Goal: Navigation & Orientation: Find specific page/section

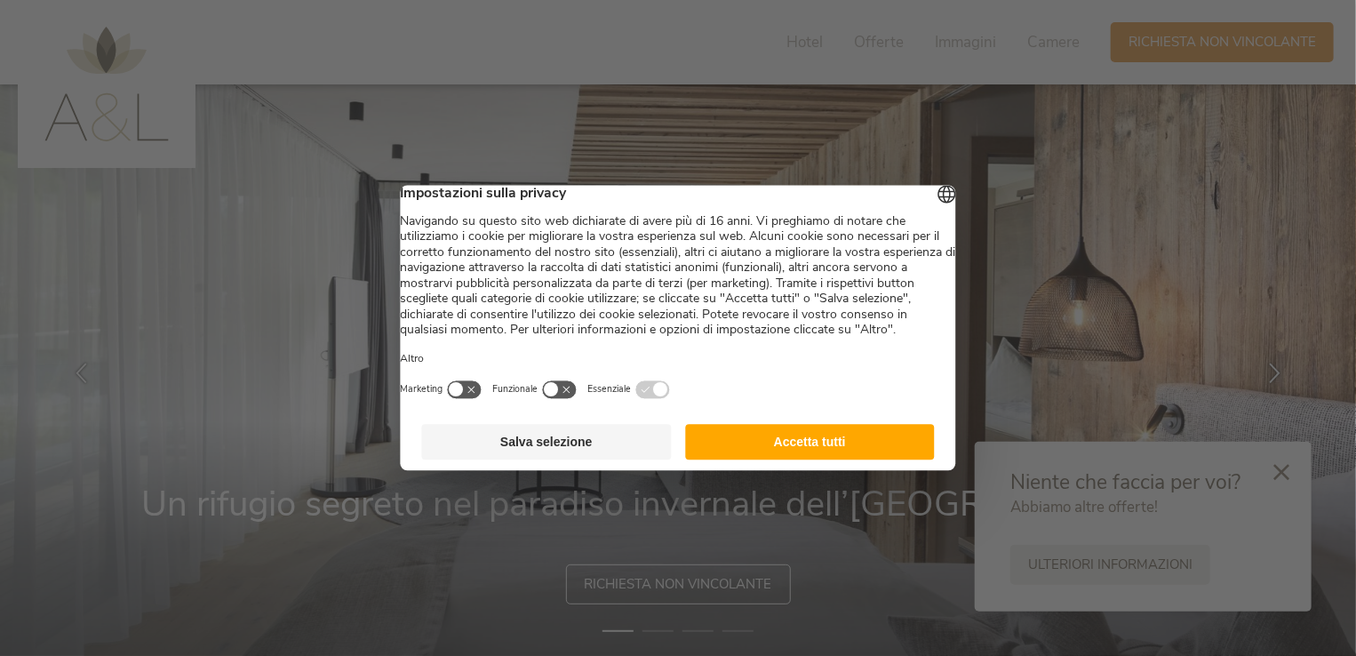
click at [738, 460] on button "Accetta tutti" at bounding box center [810, 443] width 250 height 36
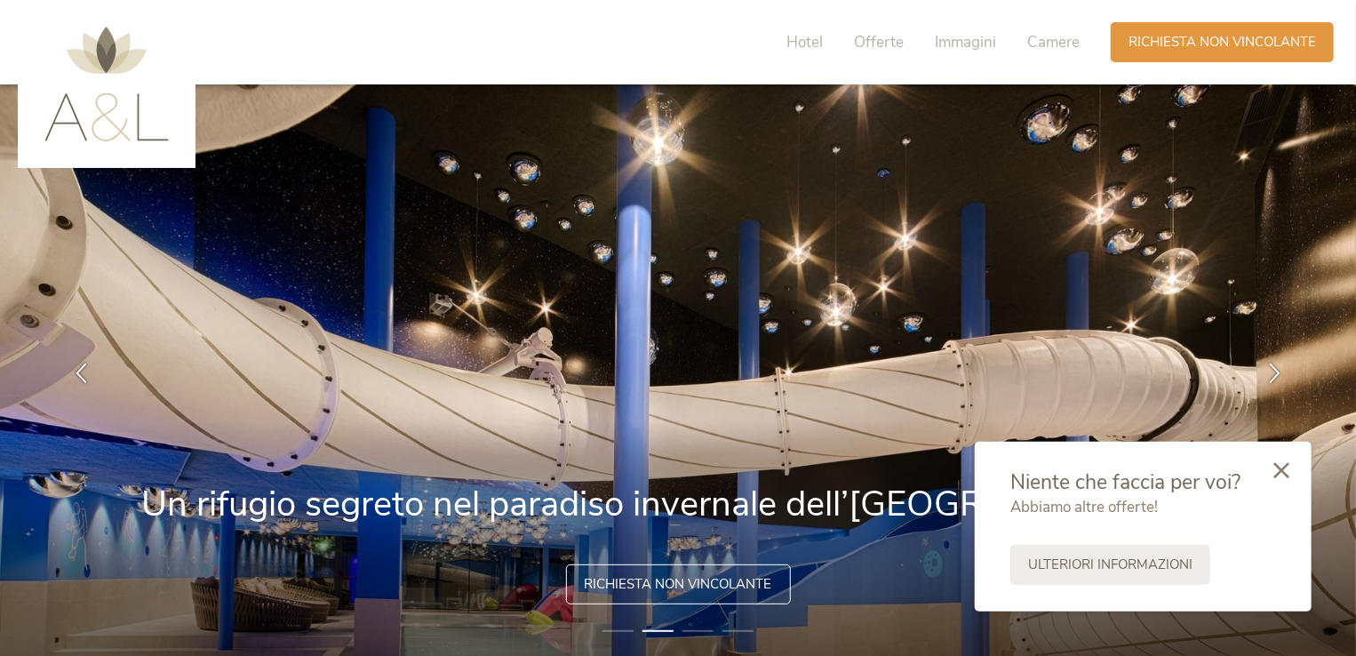
click at [1283, 469] on icon at bounding box center [1281, 470] width 16 height 16
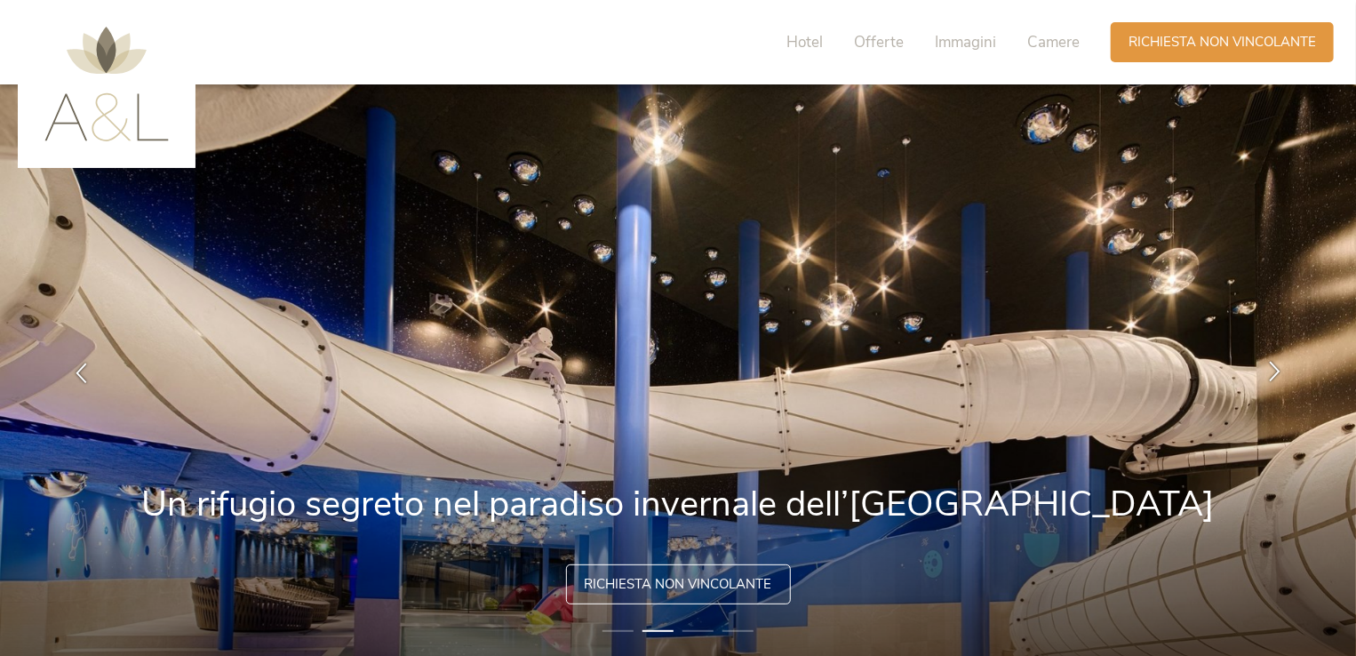
click at [1273, 373] on icon at bounding box center [1275, 372] width 20 height 20
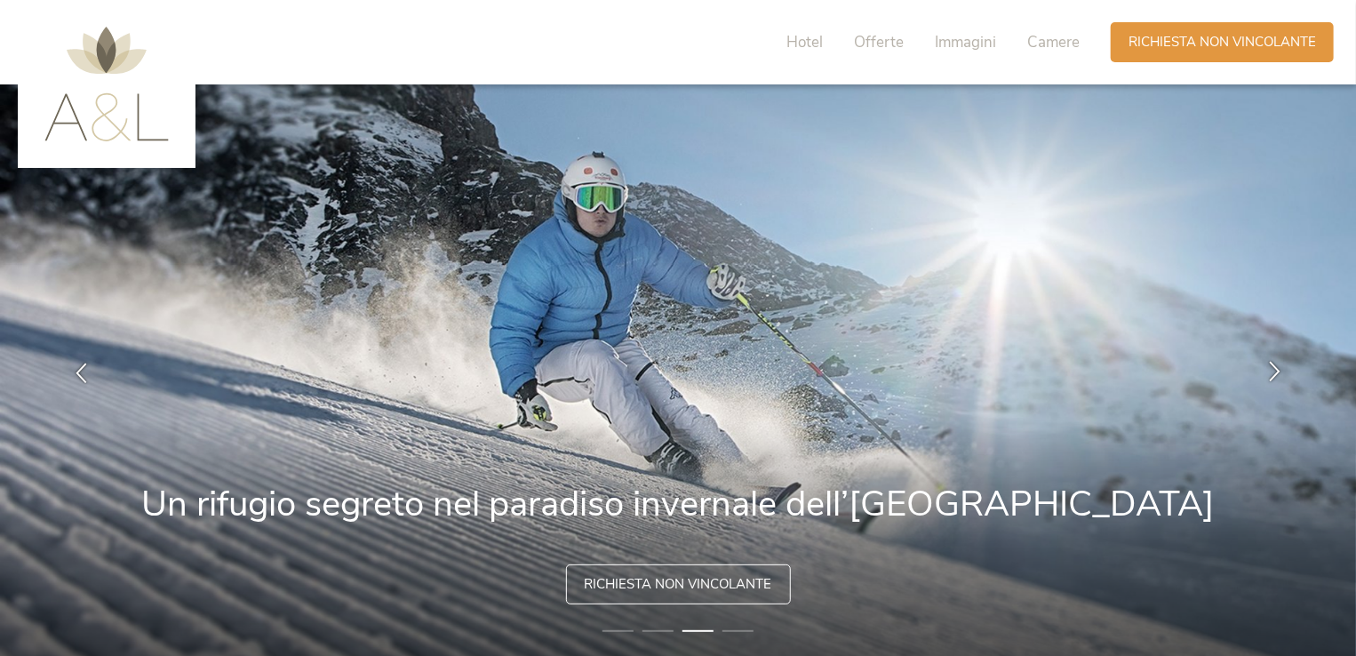
click at [1273, 373] on icon at bounding box center [1275, 372] width 20 height 20
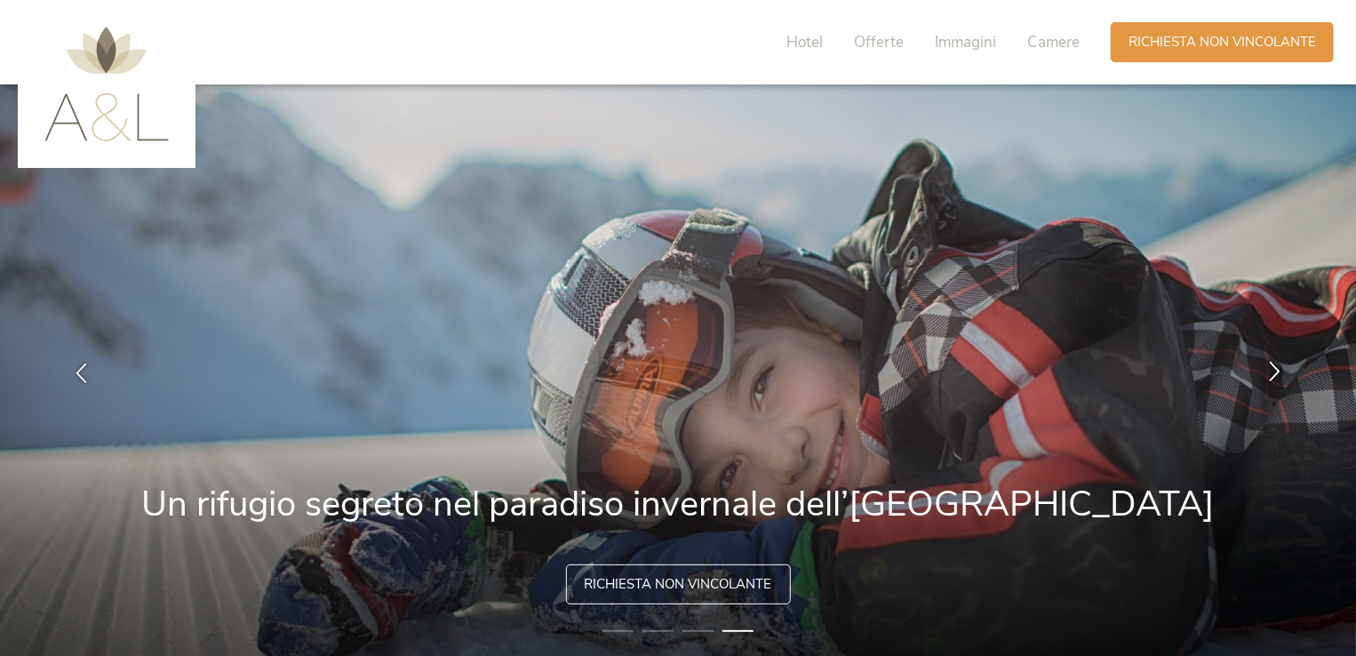
click at [1273, 373] on icon at bounding box center [1275, 372] width 20 height 20
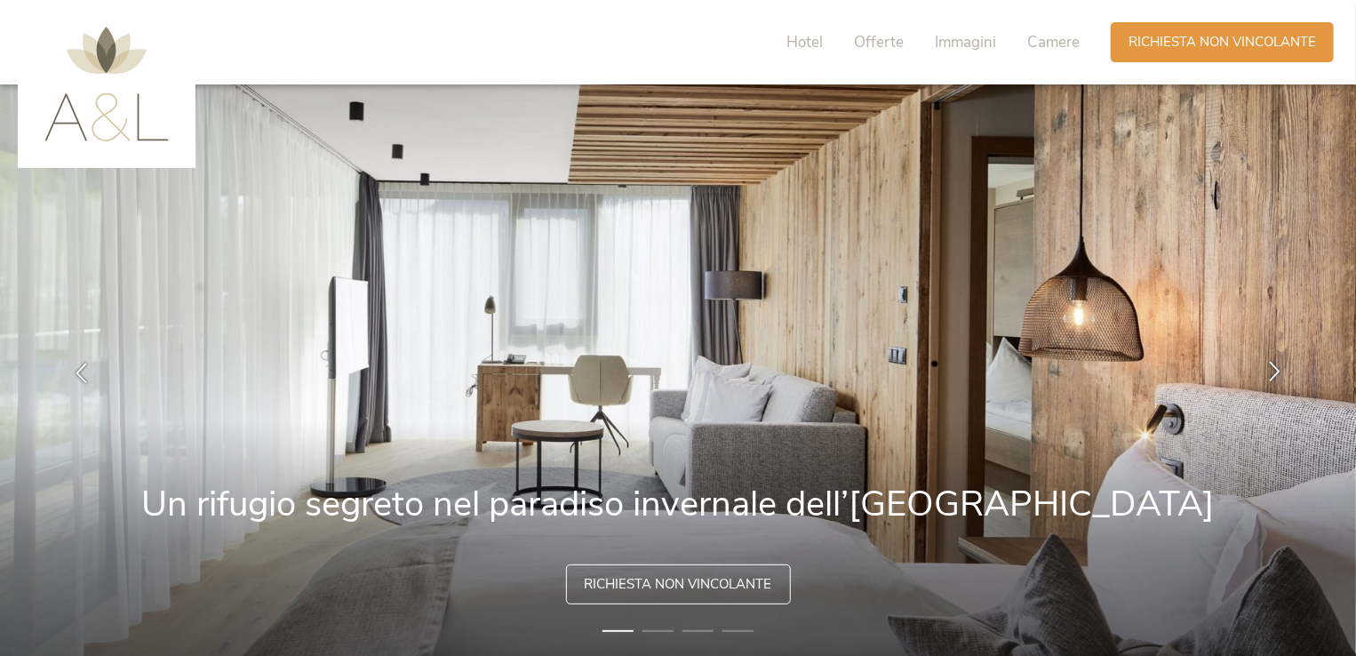
click at [1273, 373] on icon at bounding box center [1275, 372] width 20 height 20
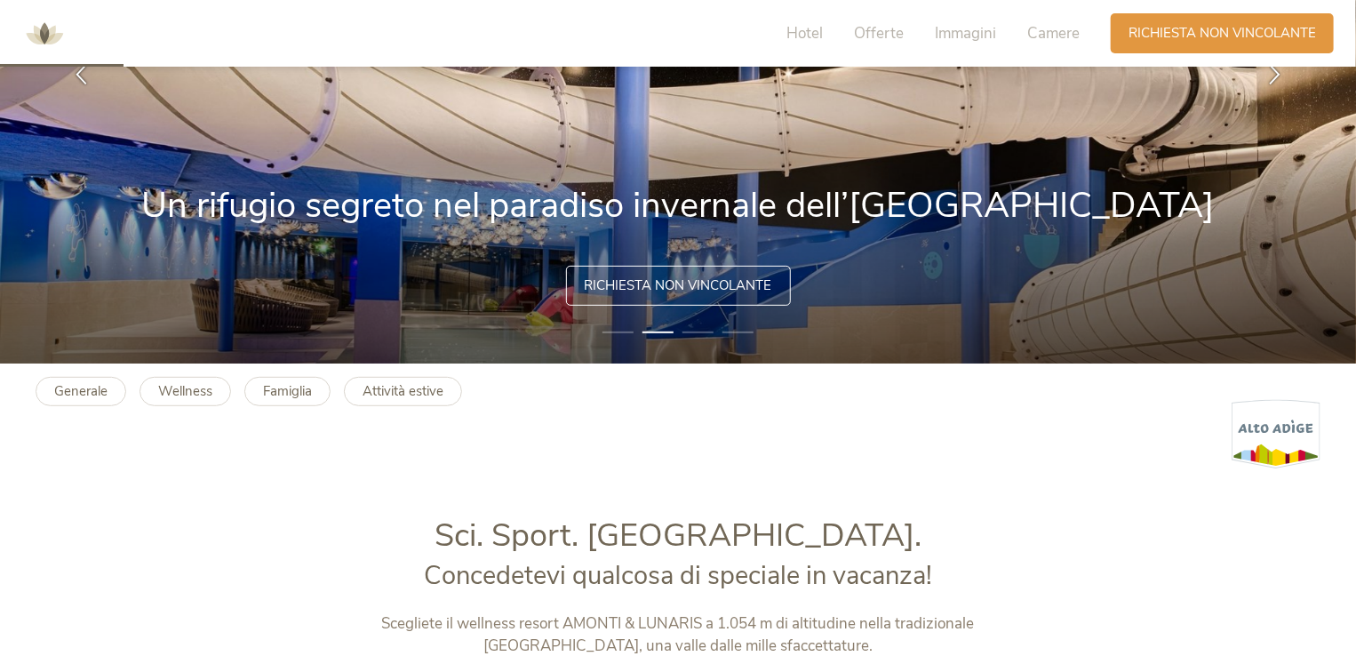
scroll to position [444, 0]
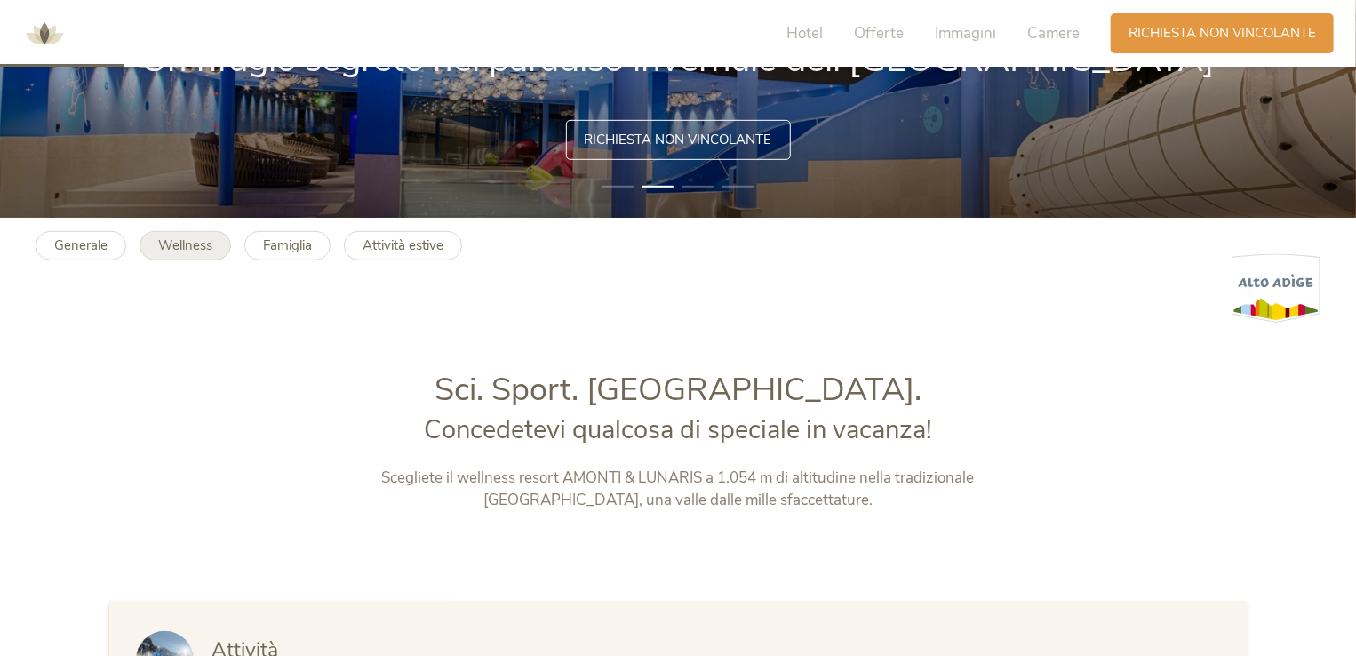
click at [160, 237] on b "Wellness" at bounding box center [185, 245] width 54 height 18
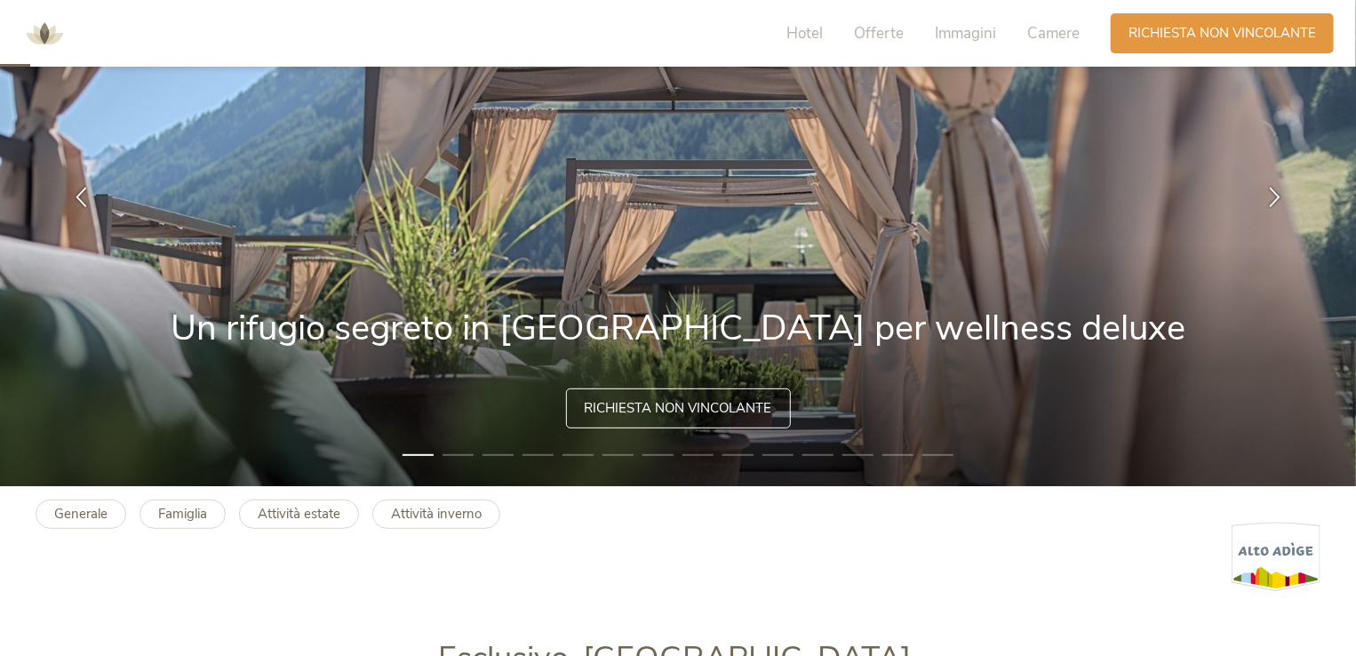
scroll to position [178, 0]
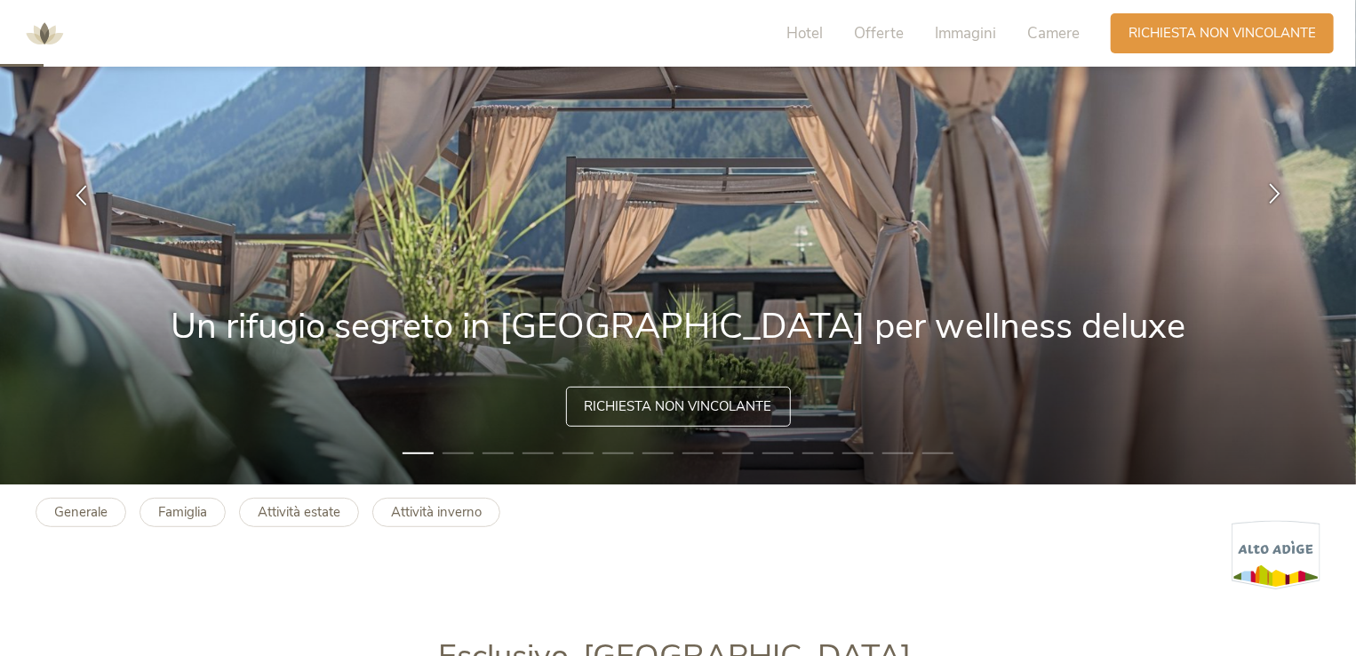
click at [1273, 188] on icon at bounding box center [1275, 194] width 20 height 20
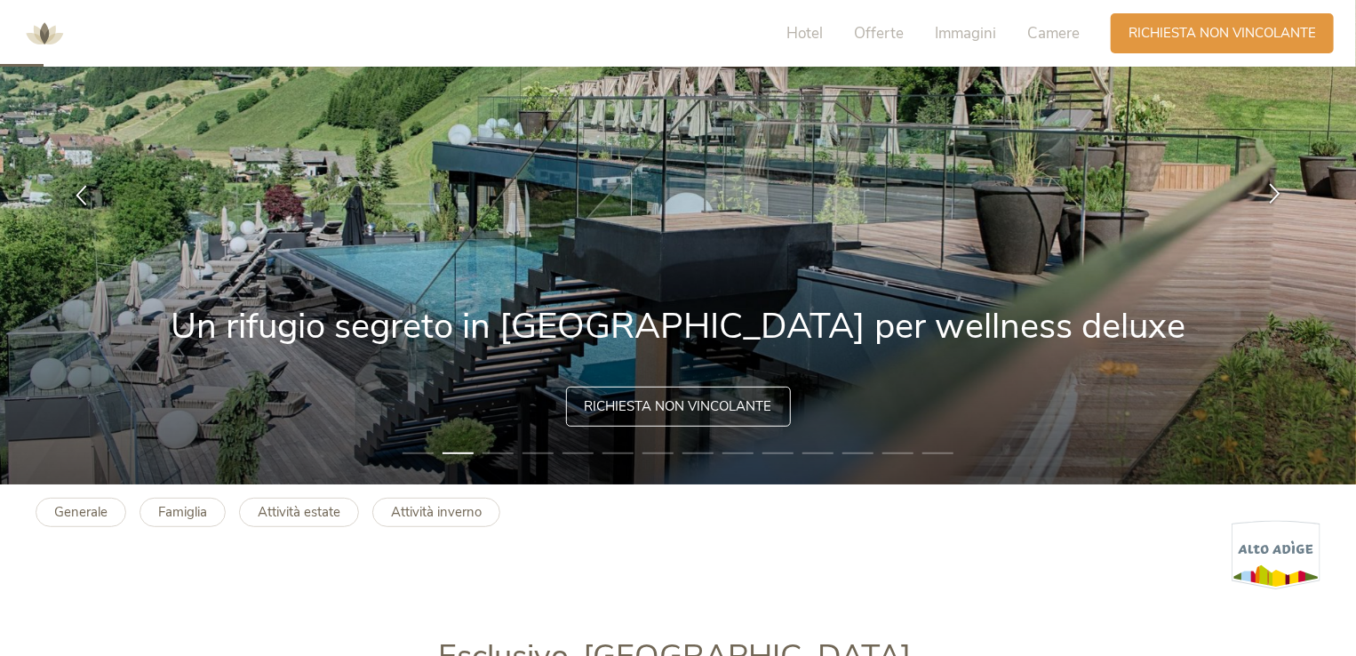
click at [1273, 188] on icon at bounding box center [1275, 194] width 20 height 20
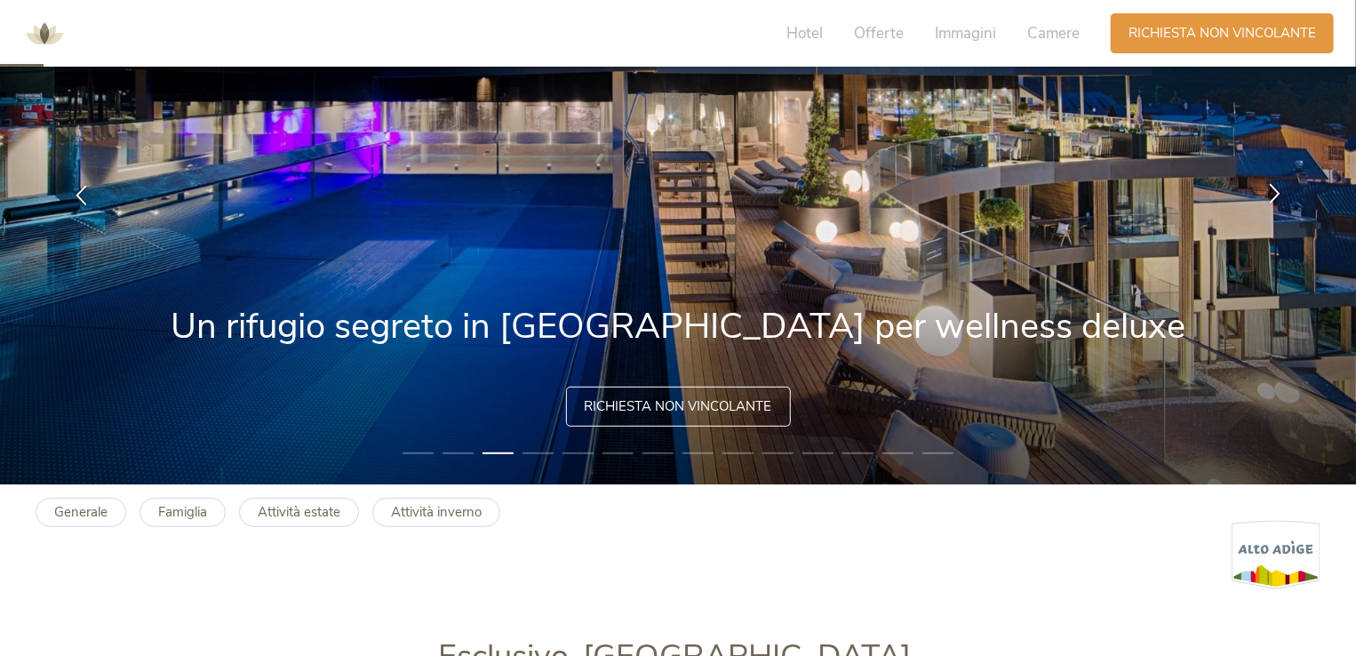
click at [1273, 188] on icon at bounding box center [1275, 194] width 20 height 20
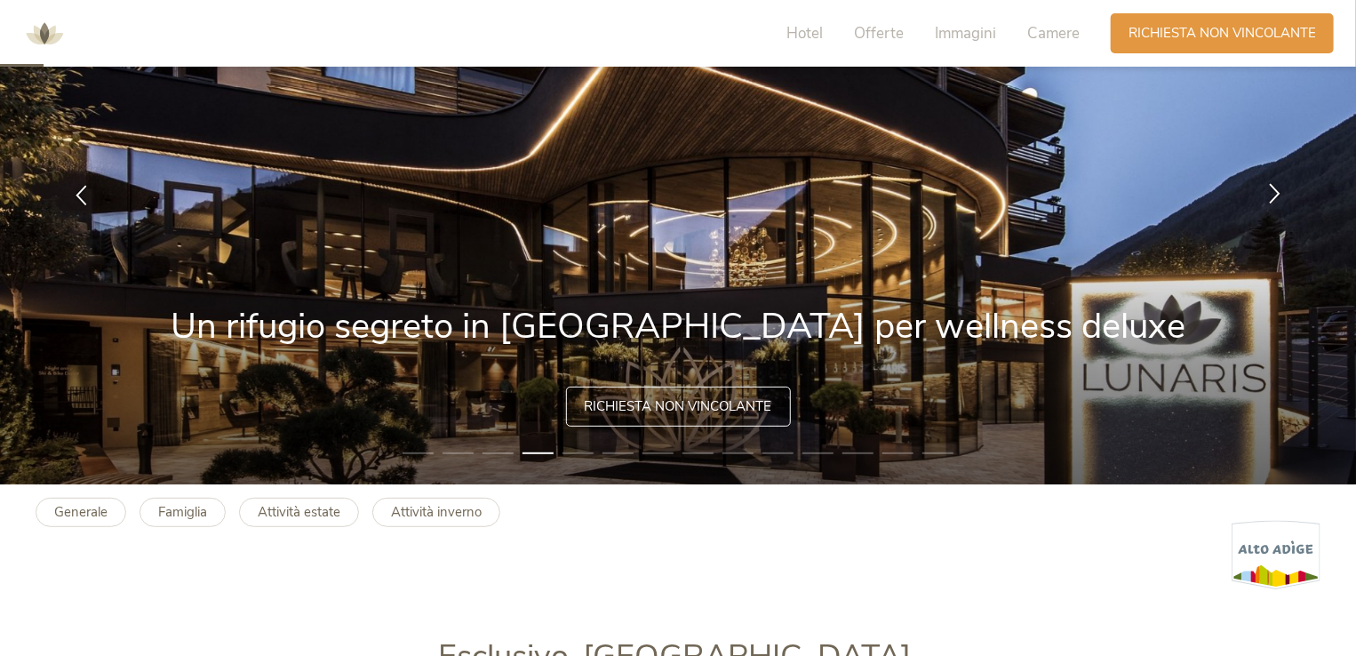
click at [1273, 188] on icon at bounding box center [1275, 194] width 20 height 20
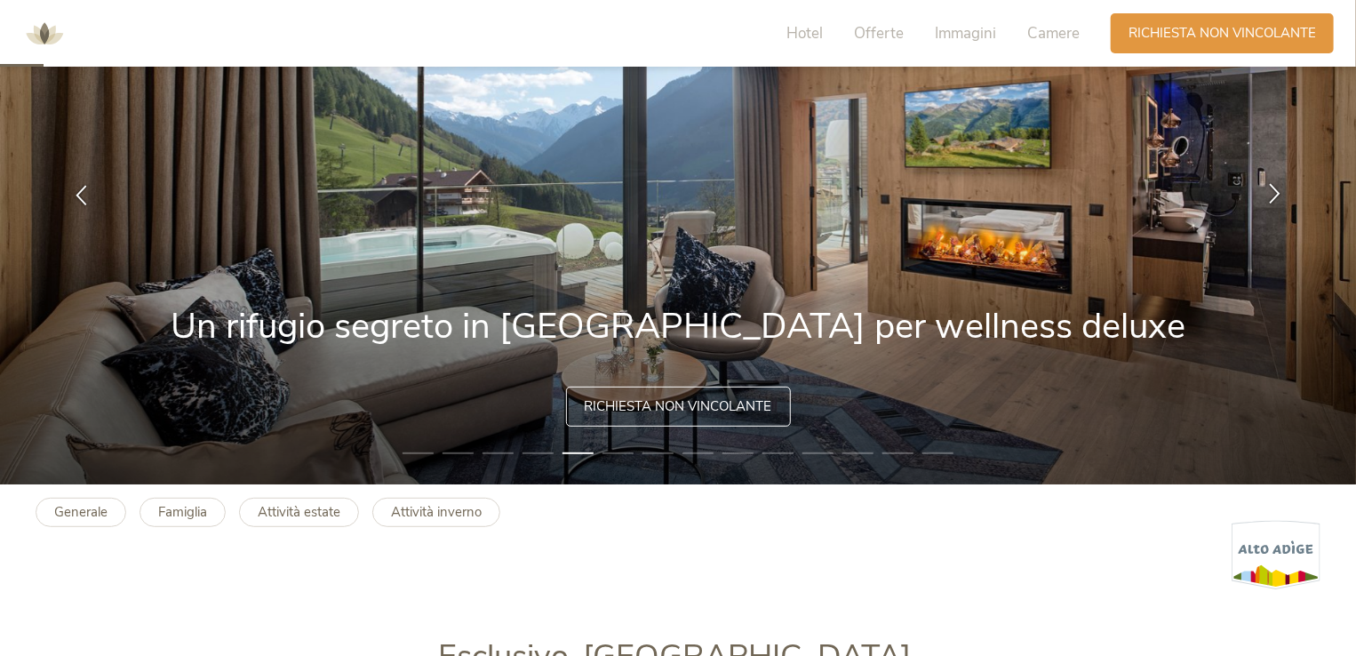
click at [1273, 188] on icon at bounding box center [1275, 194] width 20 height 20
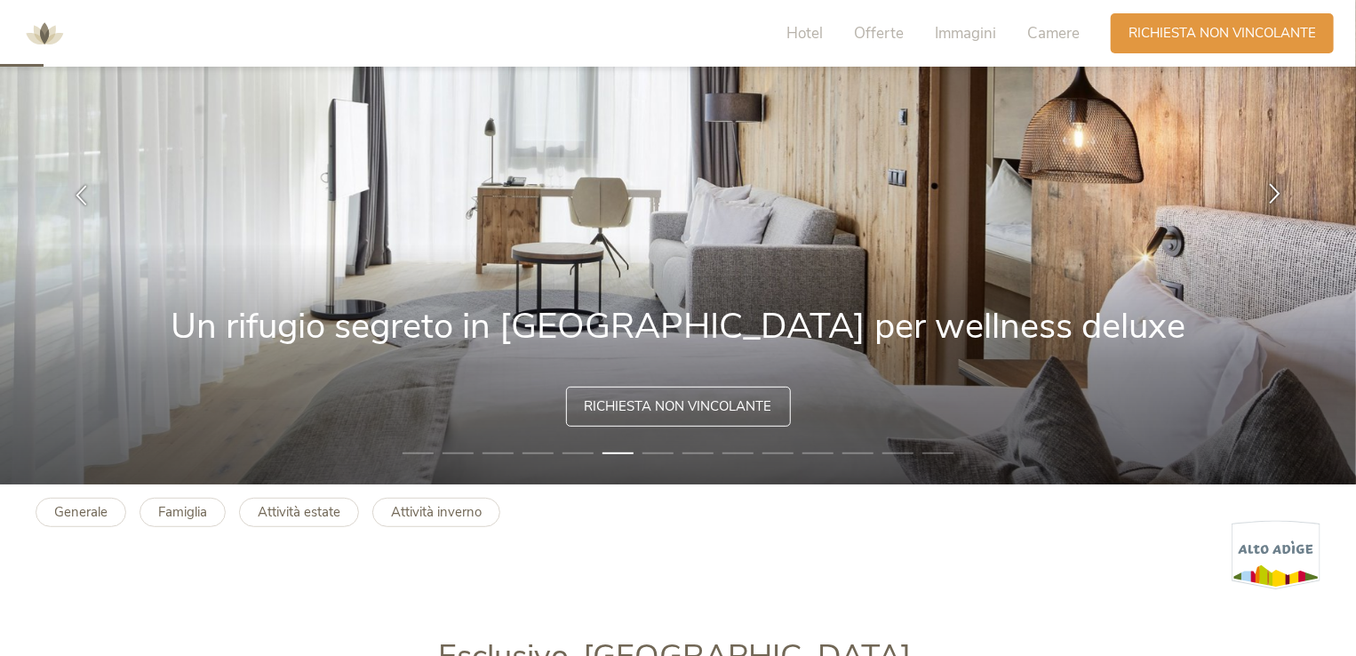
click at [1262, 199] on div at bounding box center [1275, 196] width 56 height 56
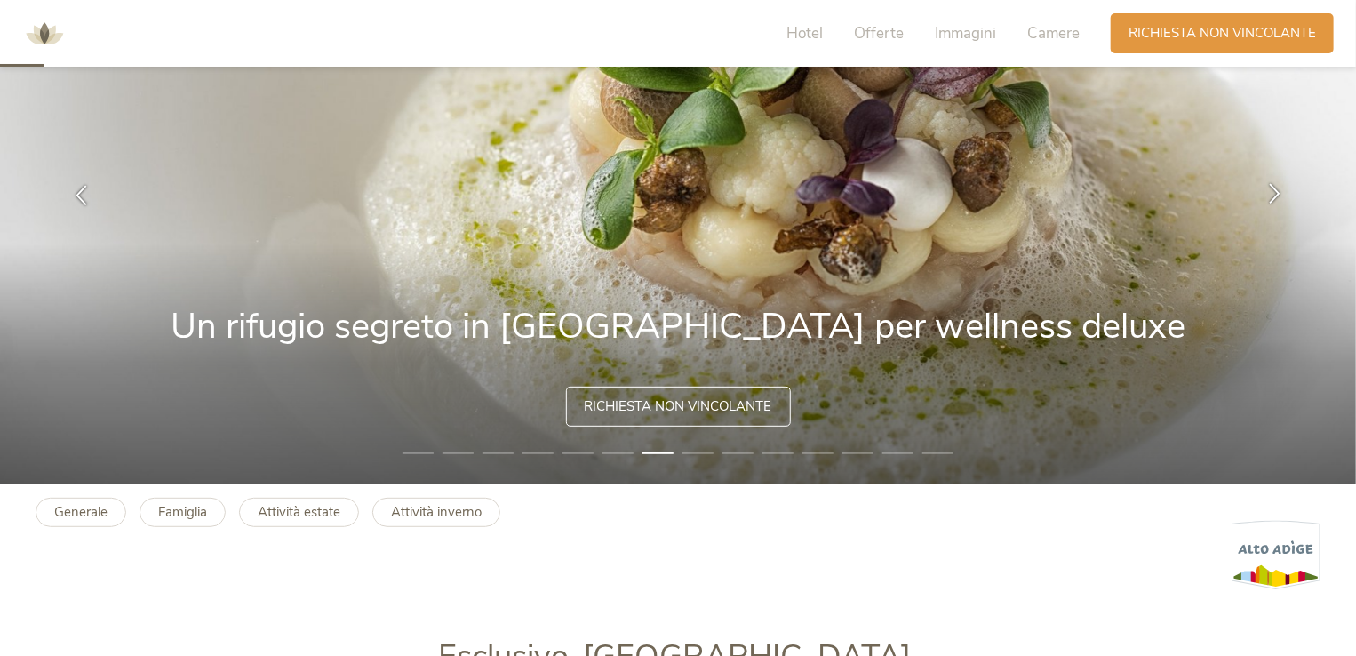
click at [1262, 199] on div at bounding box center [1275, 196] width 56 height 56
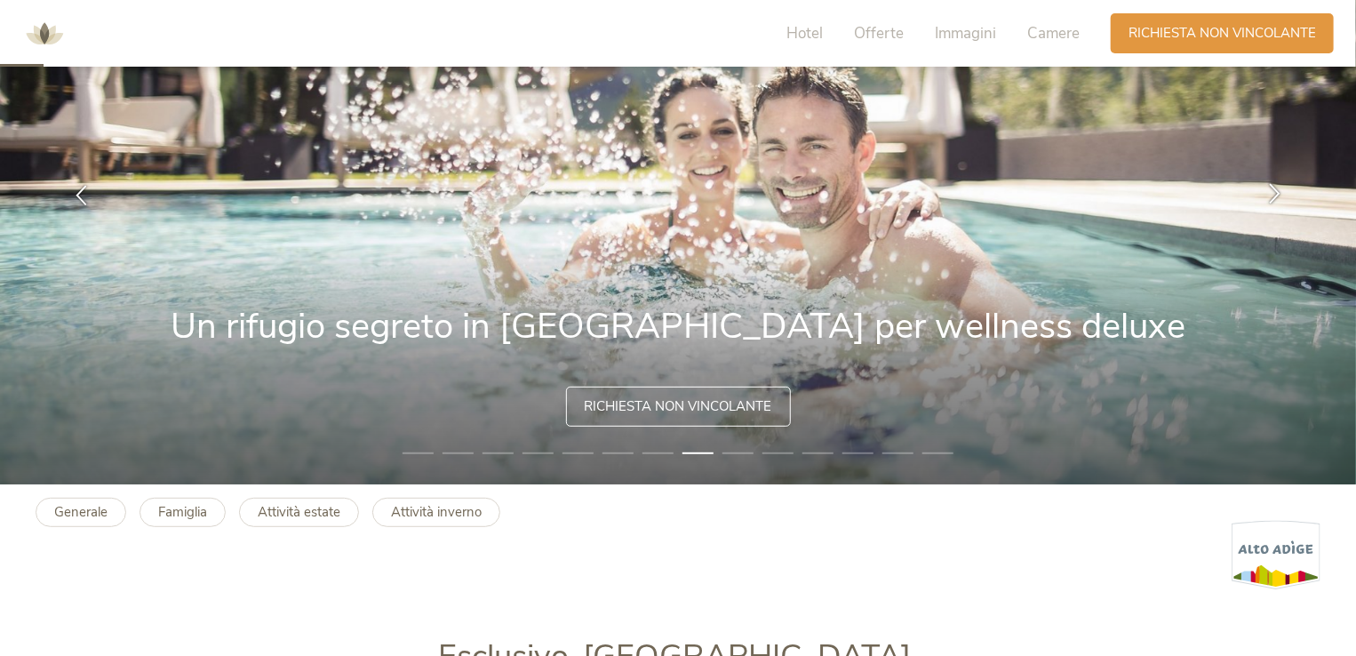
click at [1262, 199] on div at bounding box center [1275, 196] width 56 height 56
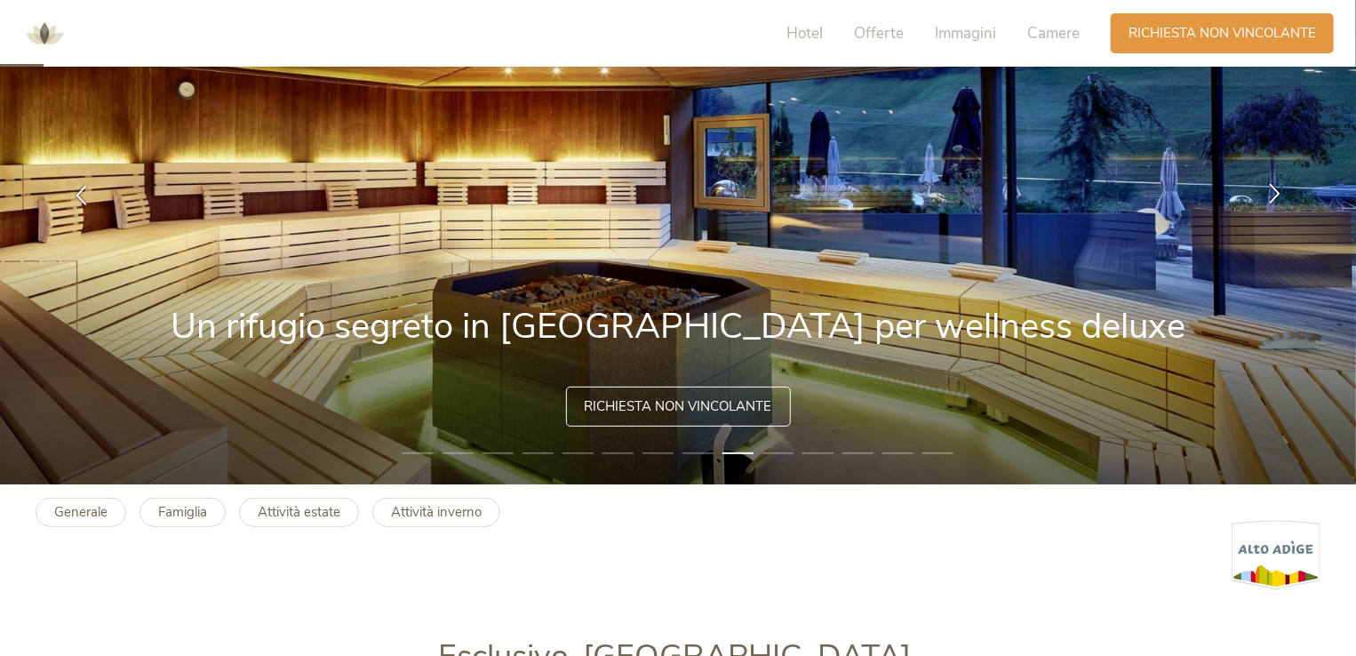
click at [1262, 199] on div at bounding box center [1275, 196] width 56 height 56
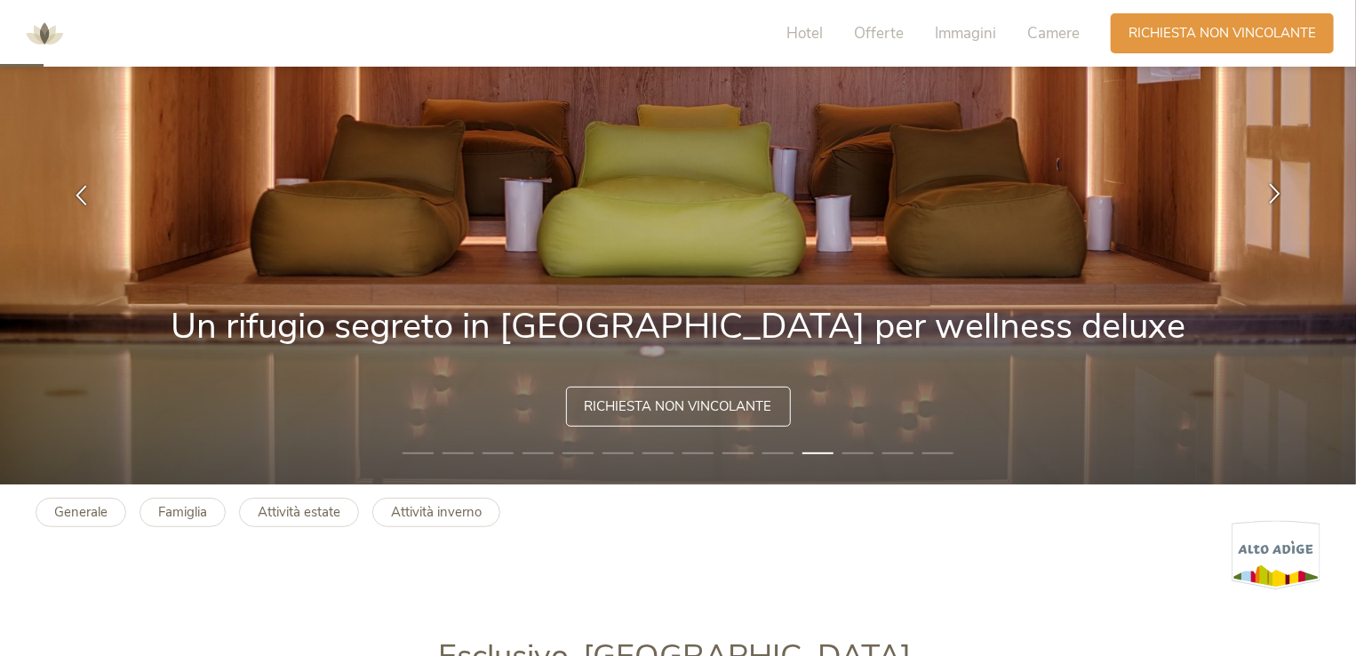
click at [1262, 199] on div at bounding box center [1275, 196] width 56 height 56
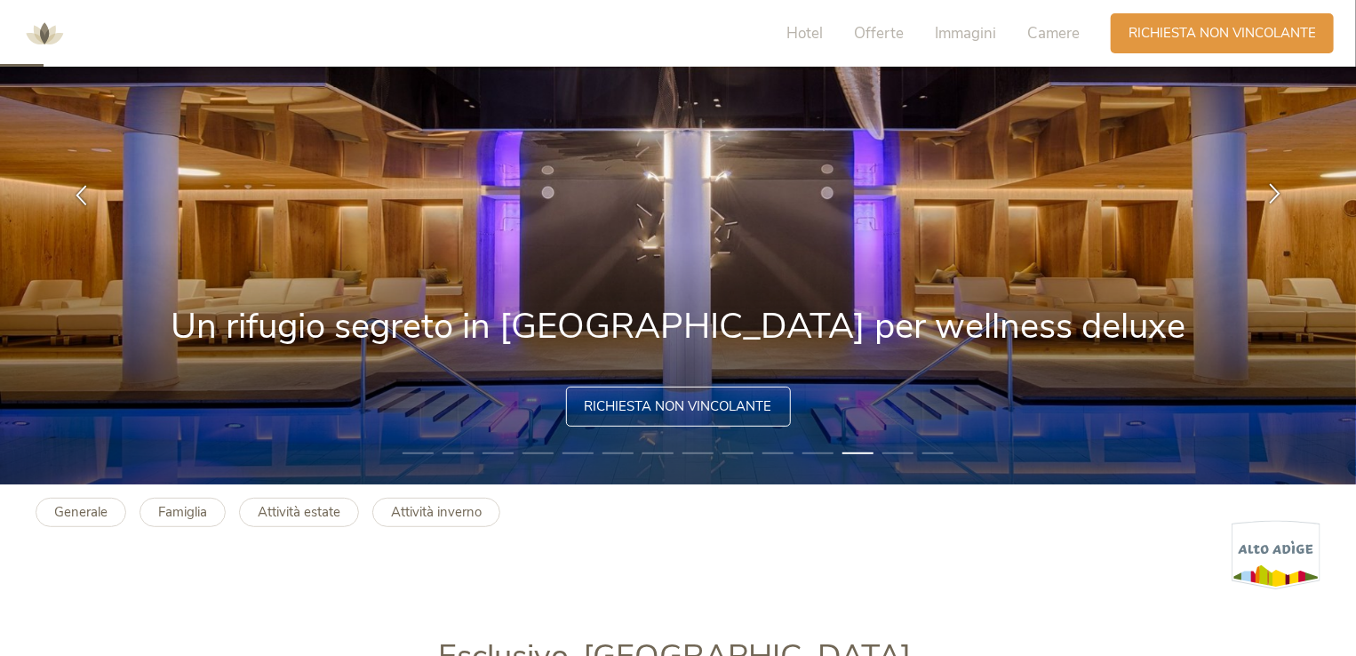
click at [1262, 199] on div at bounding box center [1275, 196] width 56 height 56
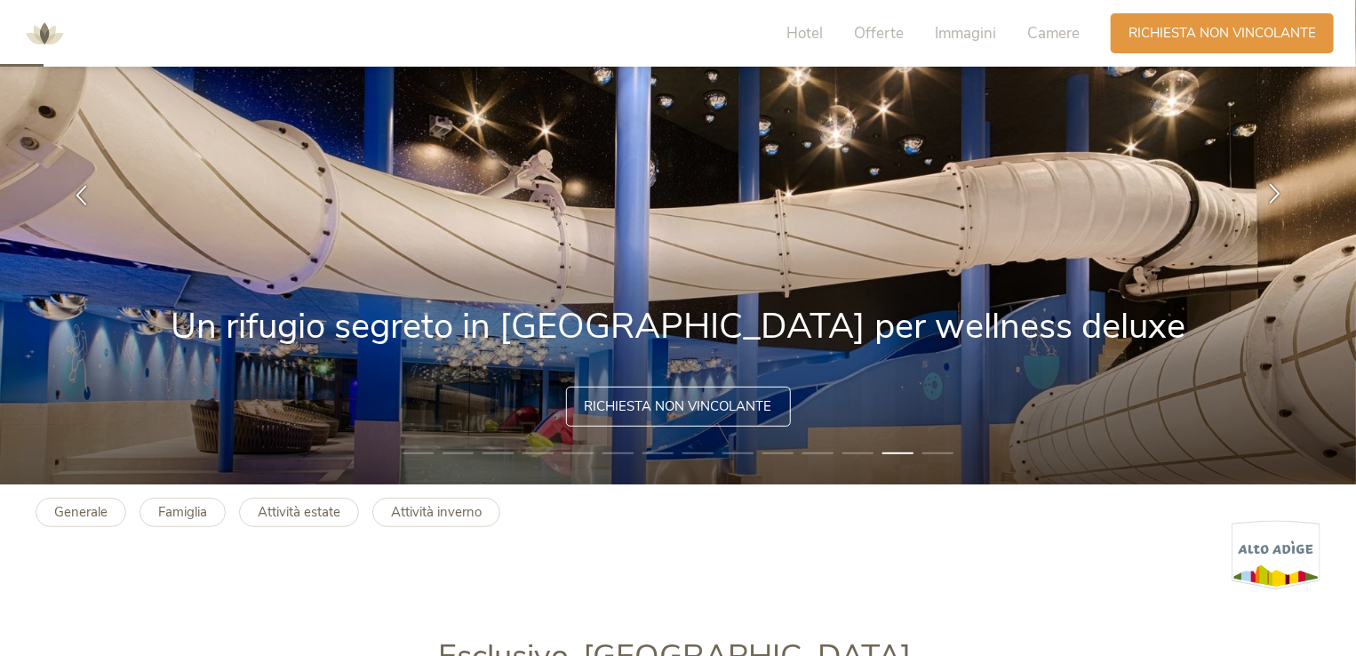
click at [1262, 199] on div at bounding box center [1275, 196] width 56 height 56
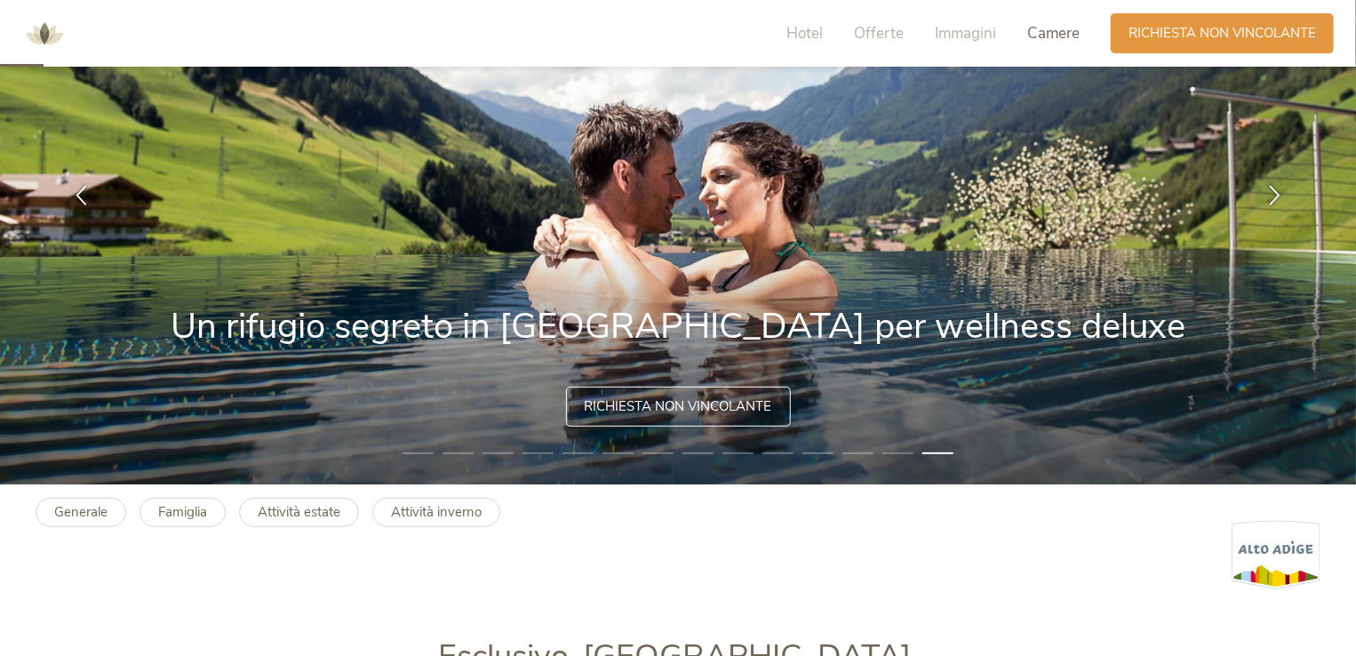
click at [1035, 23] on span "Camere" at bounding box center [1053, 33] width 52 height 20
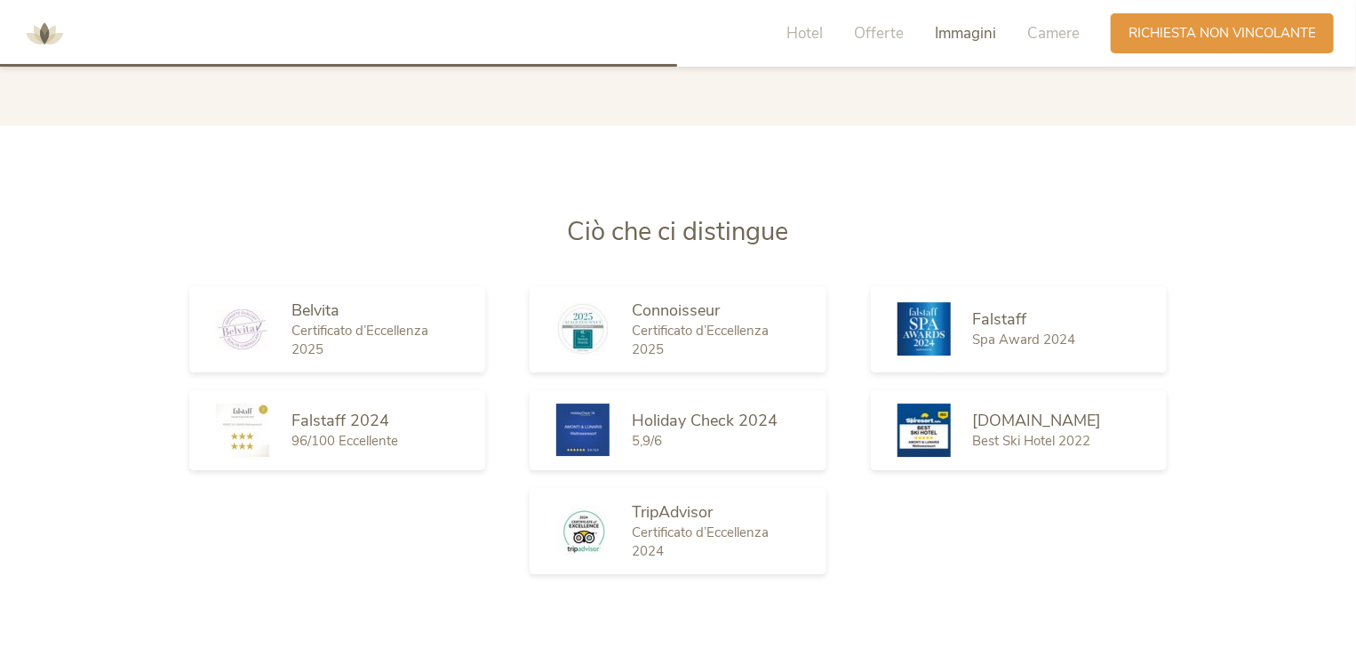
scroll to position [2861, 0]
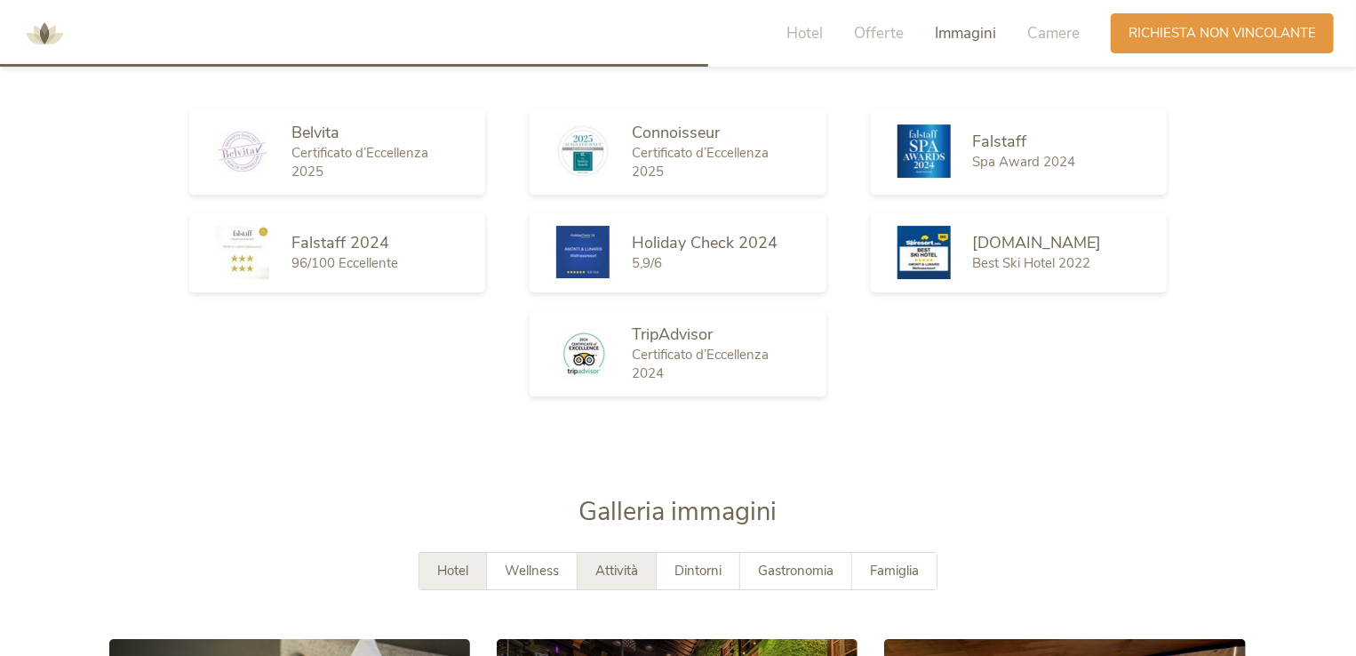
click at [642, 553] on div "Attività" at bounding box center [617, 571] width 79 height 36
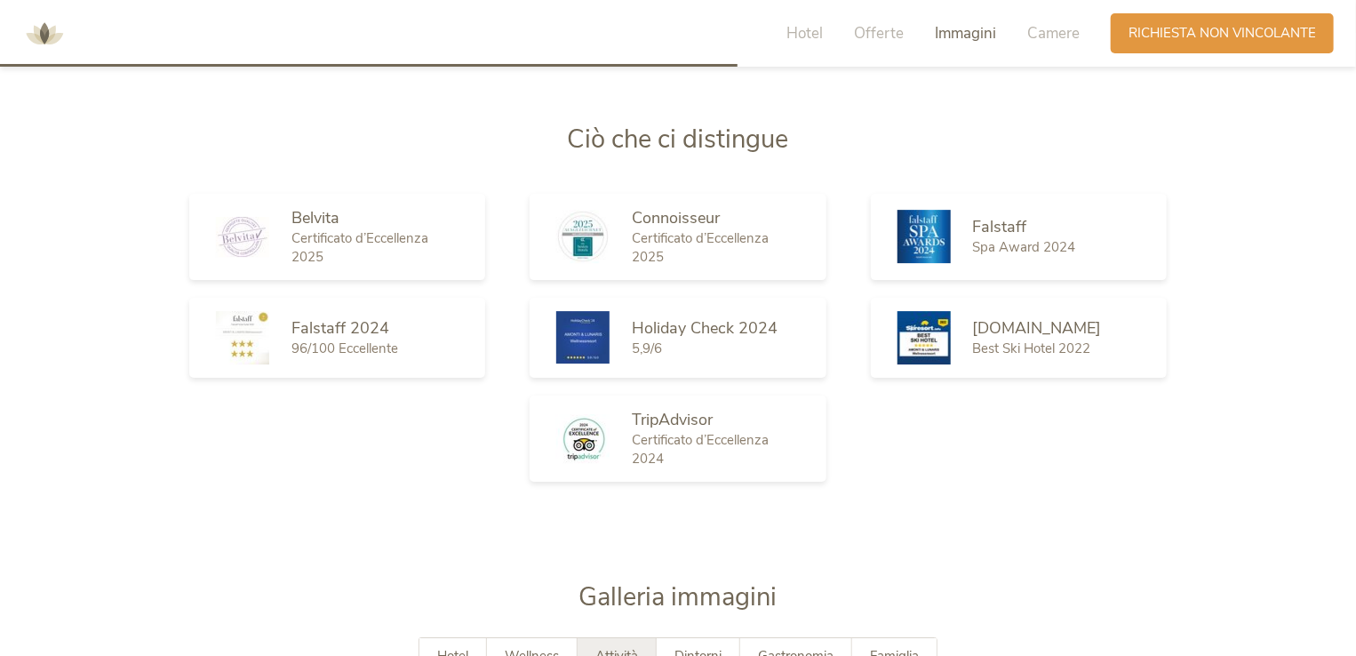
scroll to position [2773, 0]
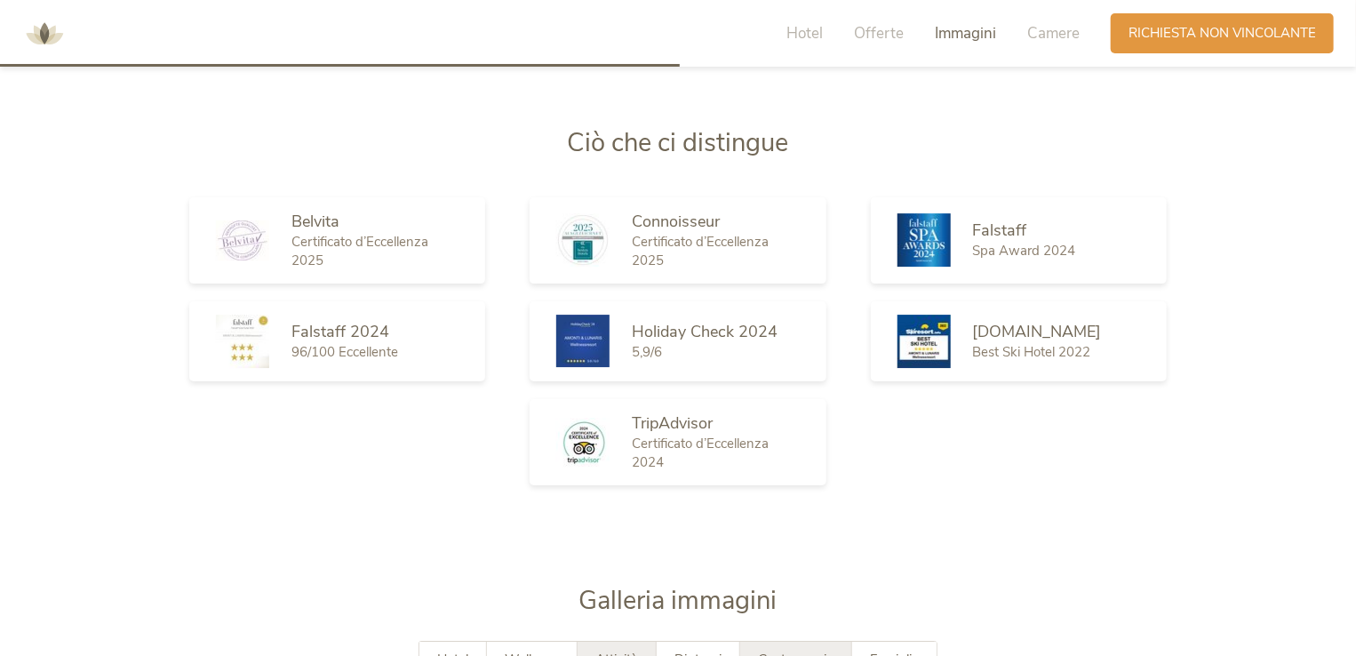
click at [780, 642] on div "Gastronomia" at bounding box center [796, 660] width 112 height 36
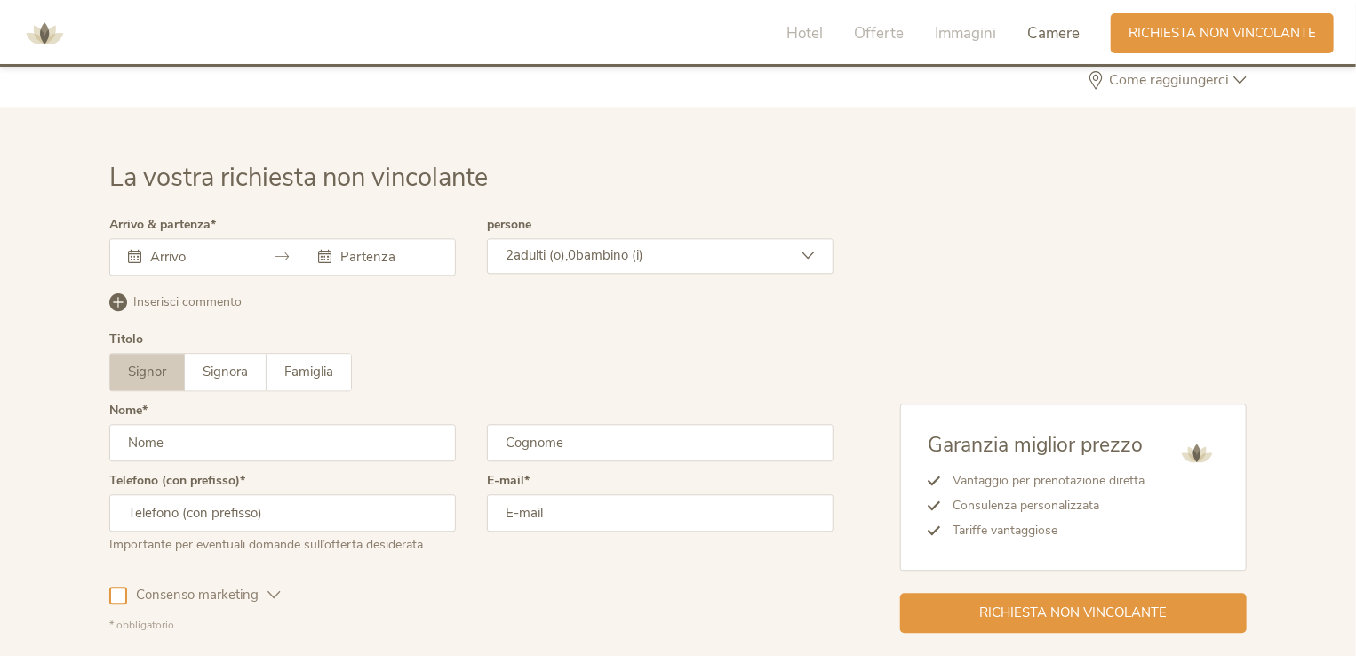
scroll to position [5534, 0]
